Goal: Task Accomplishment & Management: Manage account settings

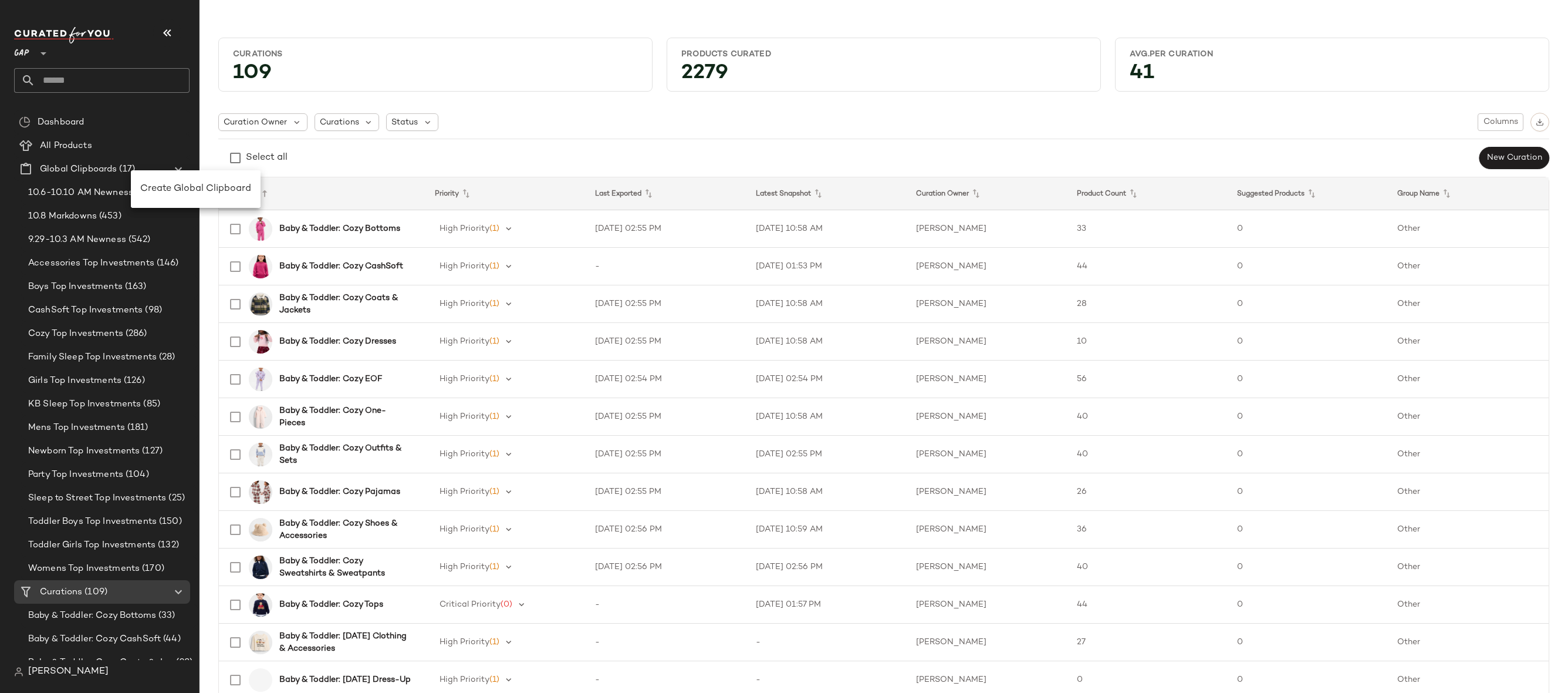
click at [369, 52] on div "Curations" at bounding box center [435, 54] width 405 height 11
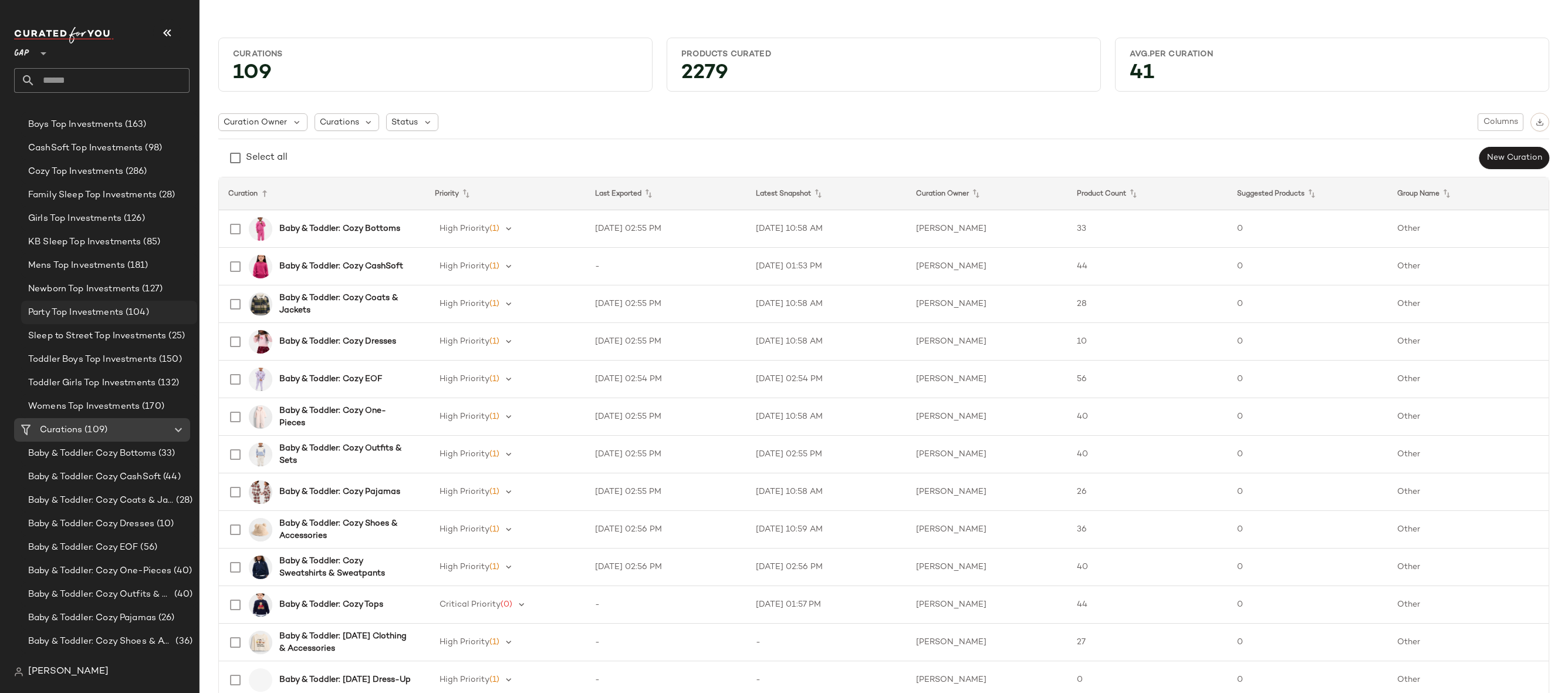
scroll to position [163, 0]
click at [130, 457] on div "Settings" at bounding box center [148, 466] width 57 height 28
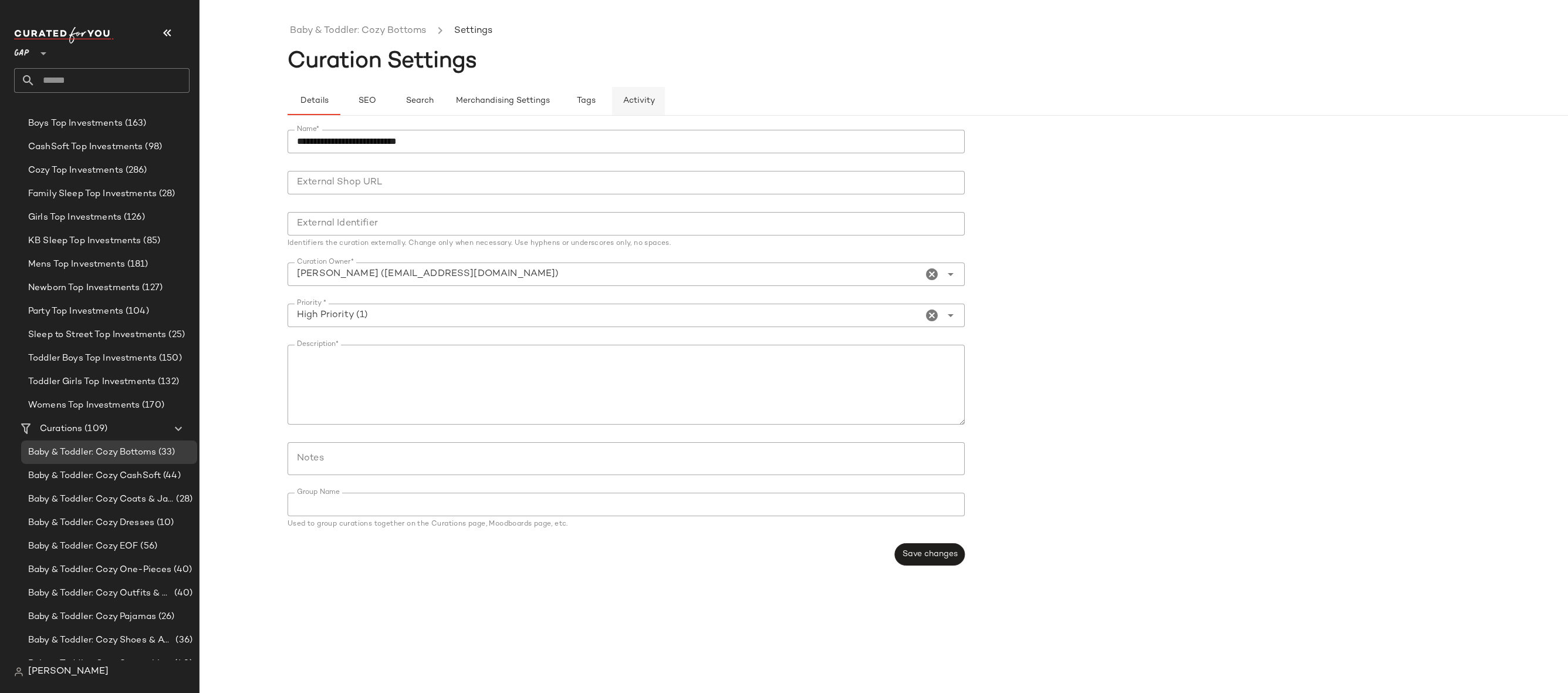
click at [645, 103] on span "Activity" at bounding box center [639, 101] width 32 height 9
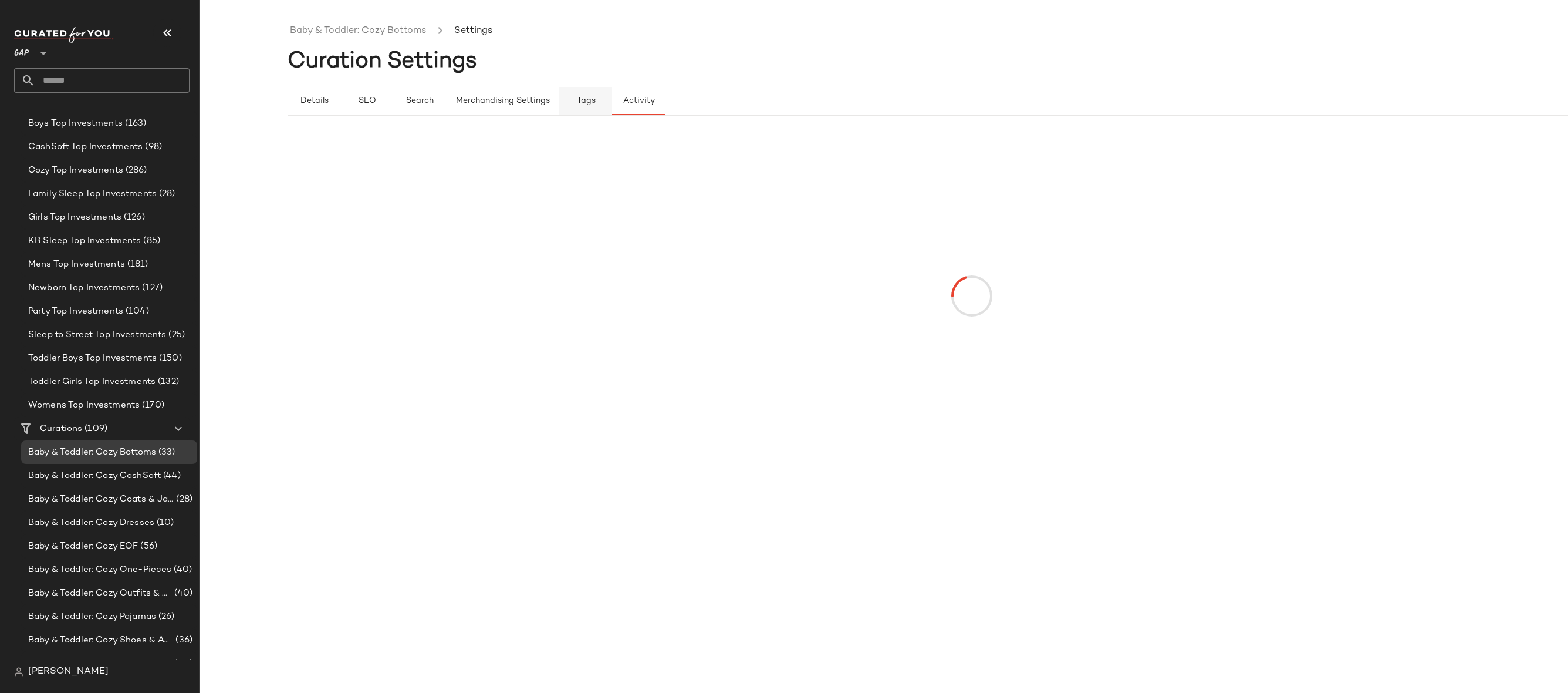
click at [589, 102] on span "Tags" at bounding box center [586, 101] width 20 height 9
click at [357, 34] on link "Baby & Toddler: Cozy Bottoms" at bounding box center [358, 31] width 136 height 16
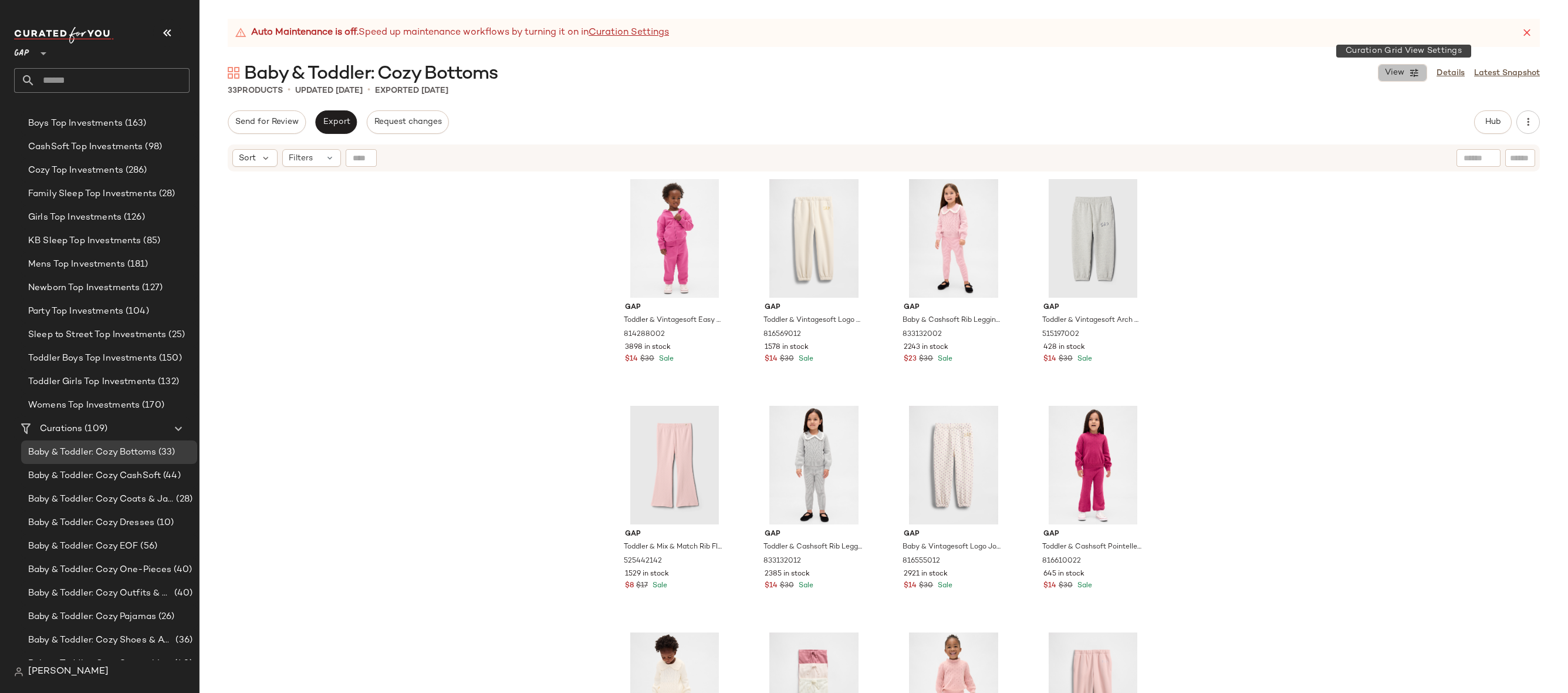
click at [1410, 73] on icon "button" at bounding box center [1414, 73] width 11 height 11
click at [1523, 123] on icon "button" at bounding box center [1528, 121] width 11 height 11
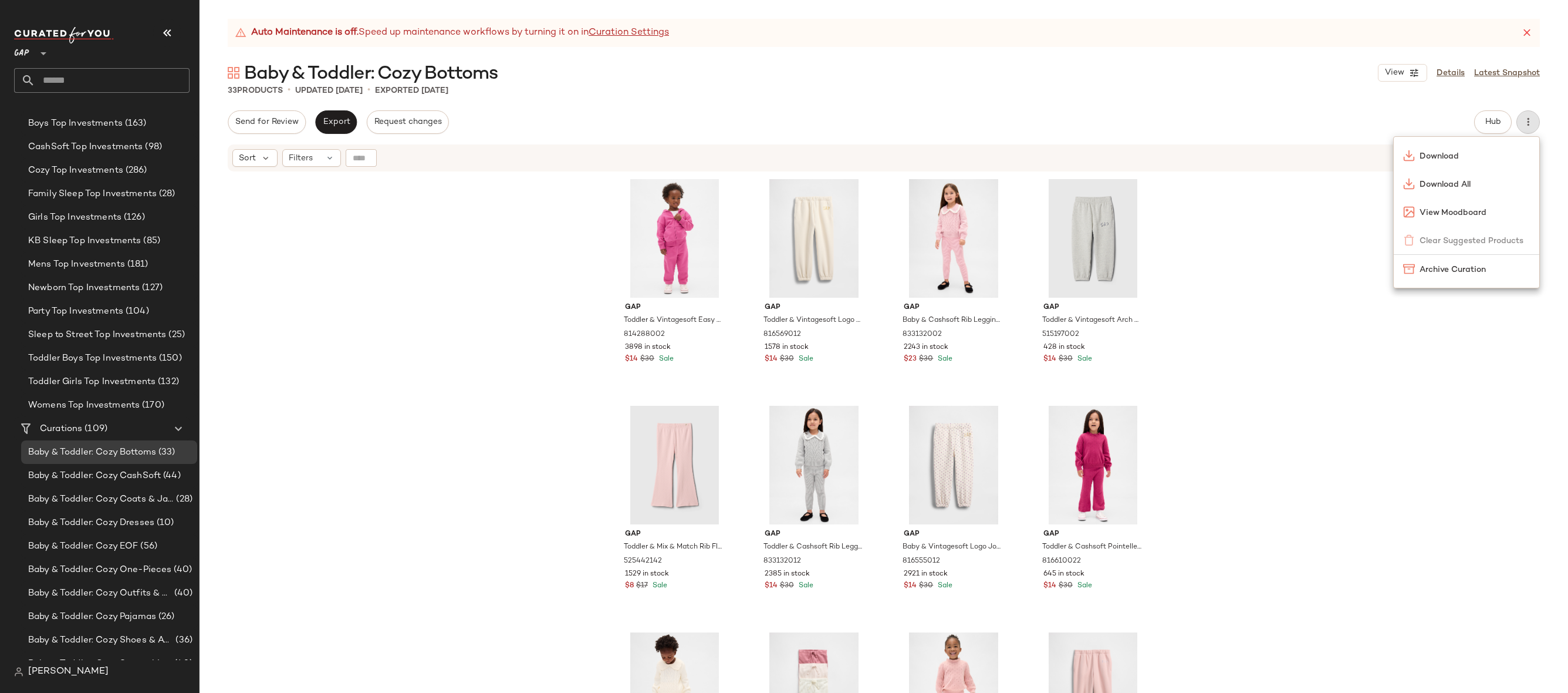
click at [1298, 349] on div "Gap Toddler & Vintagesoft Easy Joggers by Gap Bright Fuchsia Size 12-18 M 81428…" at bounding box center [883, 447] width 1369 height 549
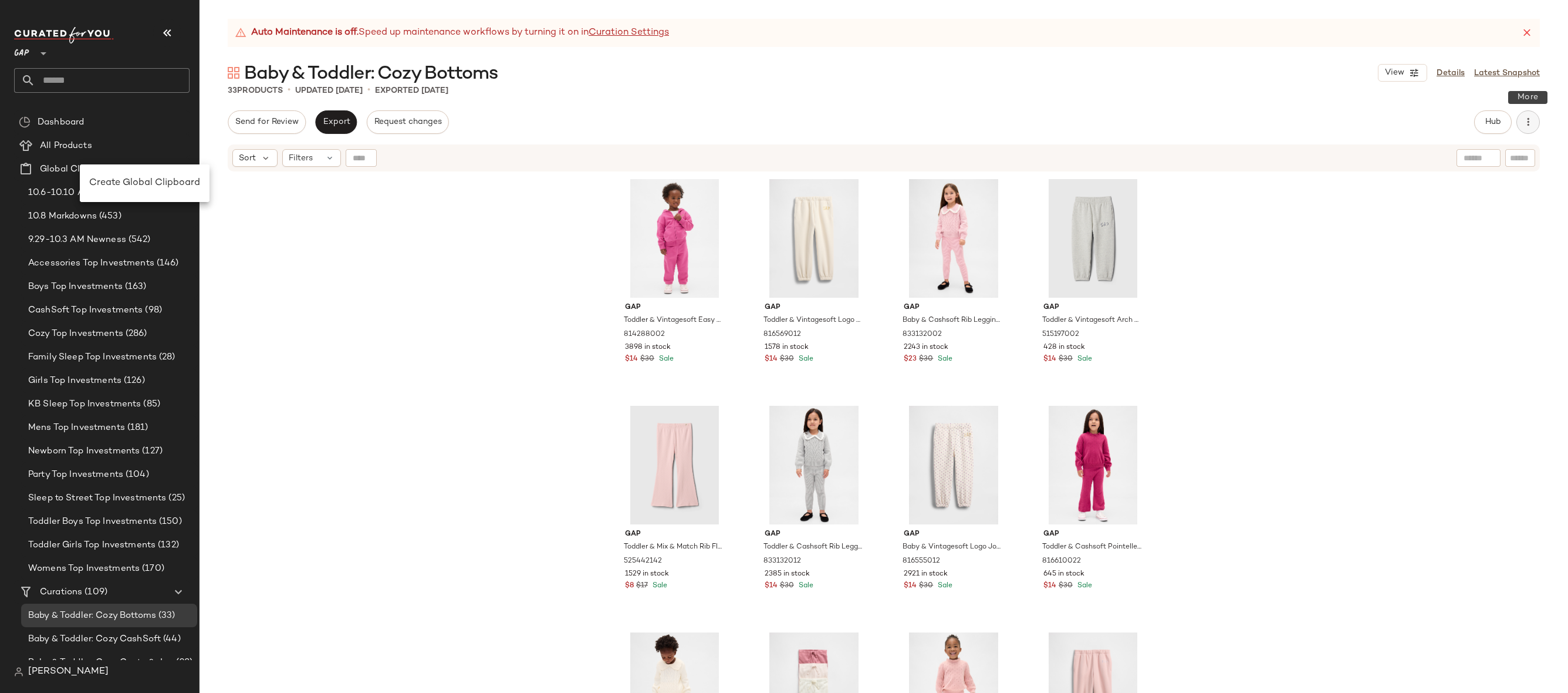
click at [1530, 125] on icon "button" at bounding box center [1528, 121] width 11 height 11
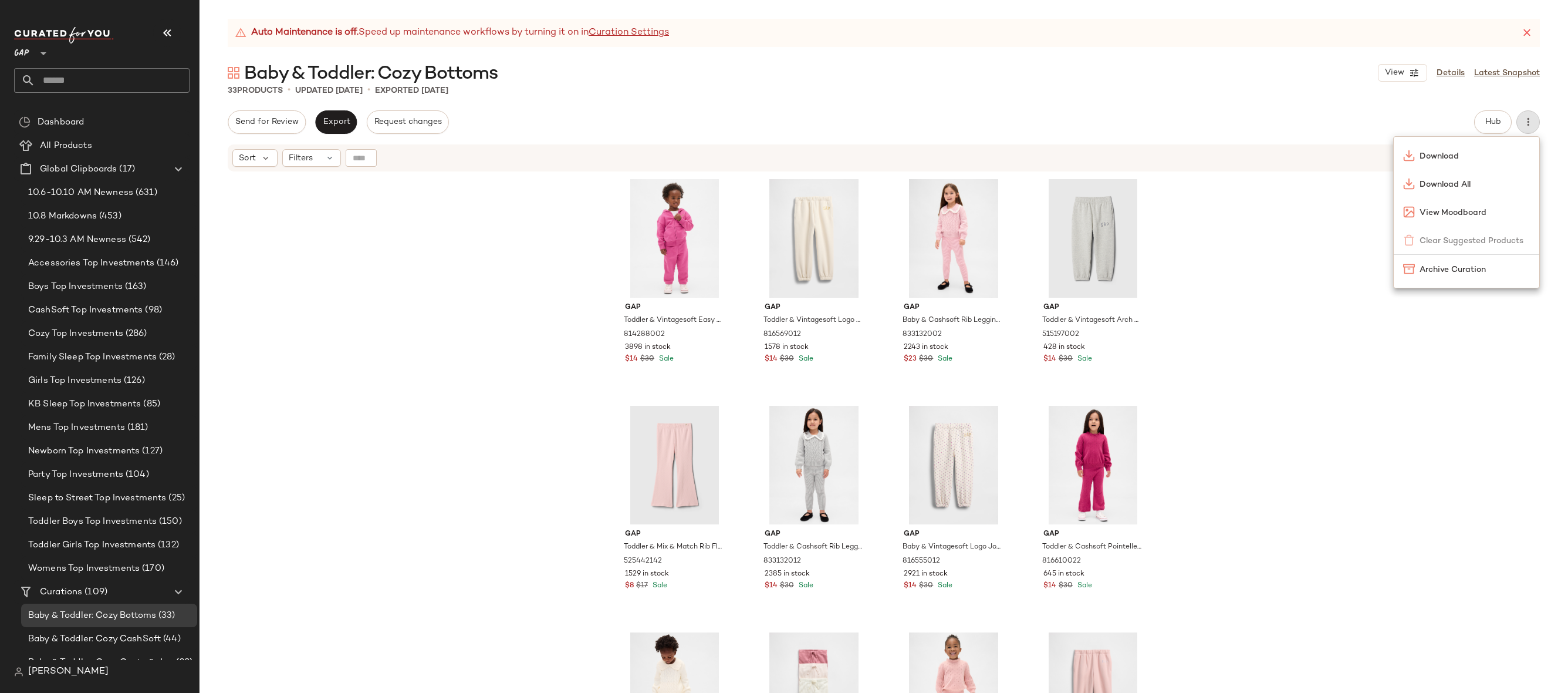
click at [1321, 244] on div "Gap Toddler & Vintagesoft Easy Joggers by Gap Bright Fuchsia Size 12-18 M 81428…" at bounding box center [883, 447] width 1369 height 549
click at [1534, 123] on button "button" at bounding box center [1528, 122] width 24 height 24
click at [360, 293] on div "Gap Toddler & Vintagesoft Easy Joggers by Gap Bright Fuchsia Size 12-18 M 81428…" at bounding box center [883, 447] width 1369 height 549
